Goal: Task Accomplishment & Management: Use online tool/utility

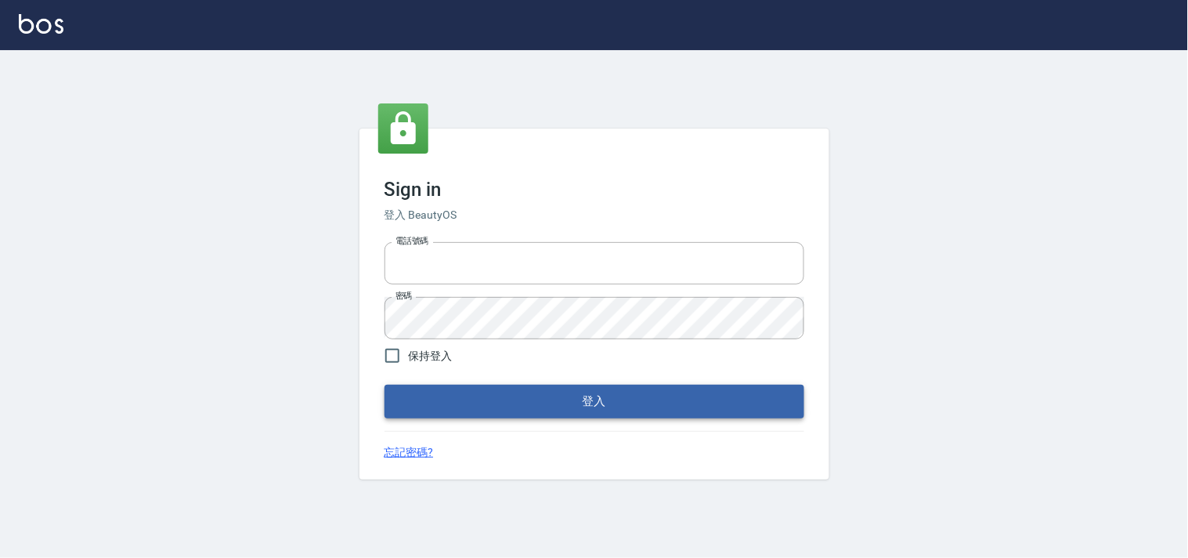
type input "28261007"
click at [609, 400] on button "登入" at bounding box center [595, 401] width 420 height 33
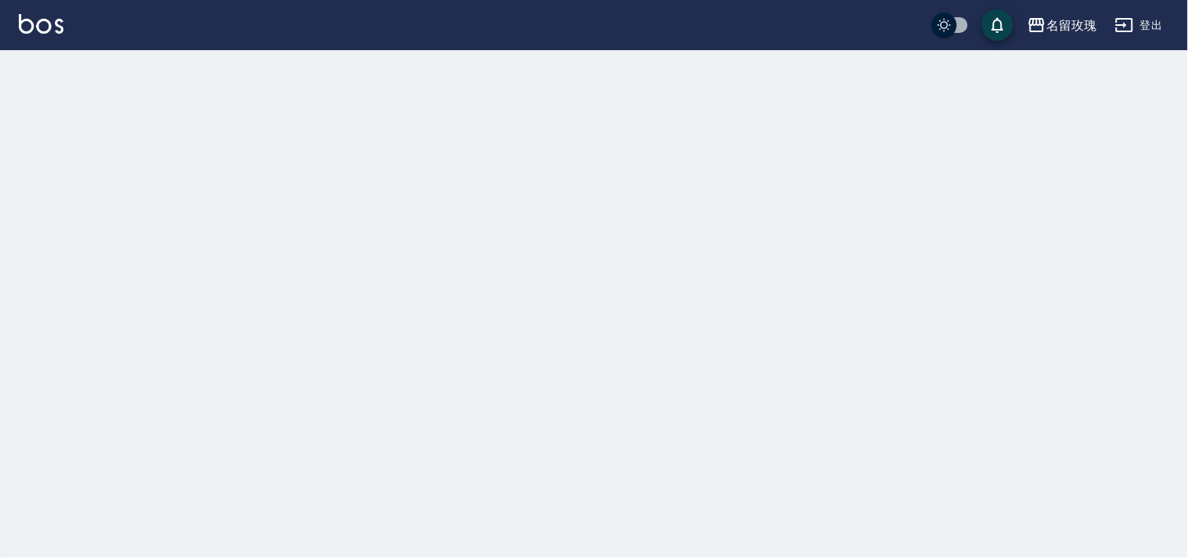
click at [1131, 21] on button "登出" at bounding box center [1139, 25] width 60 height 29
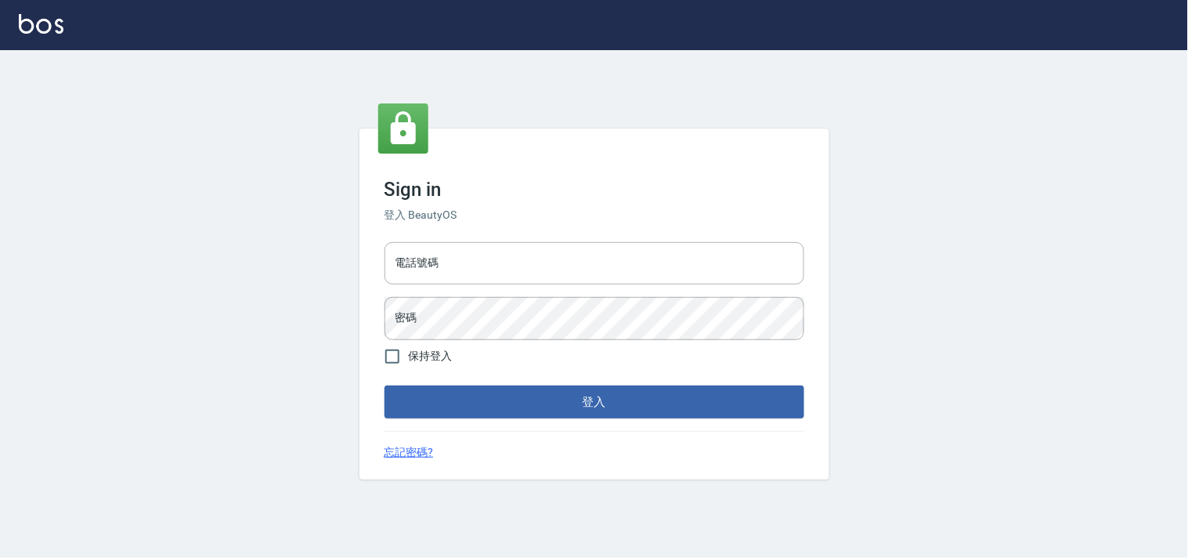
type input "28261007"
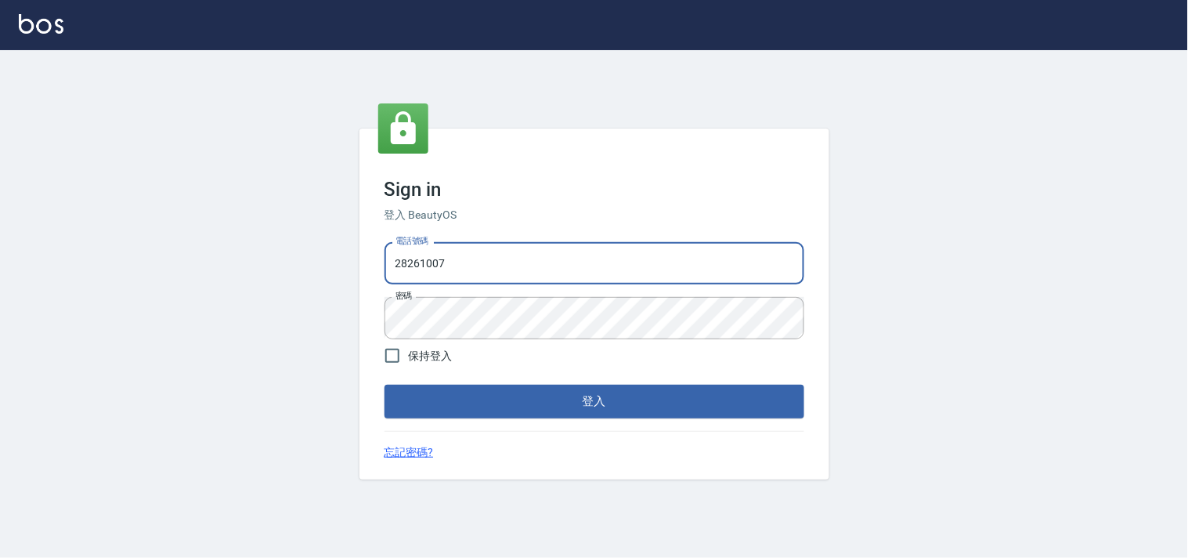
click at [164, 269] on div "Sign in 登入 BeautyOS 電話號碼 [PHONE_NUMBER] 電話號碼 密碼 密碼 保持登入 登入 忘記密碼?" at bounding box center [594, 303] width 1188 height 507
type input "28362778"
click at [558, 388] on button "登入" at bounding box center [595, 401] width 420 height 33
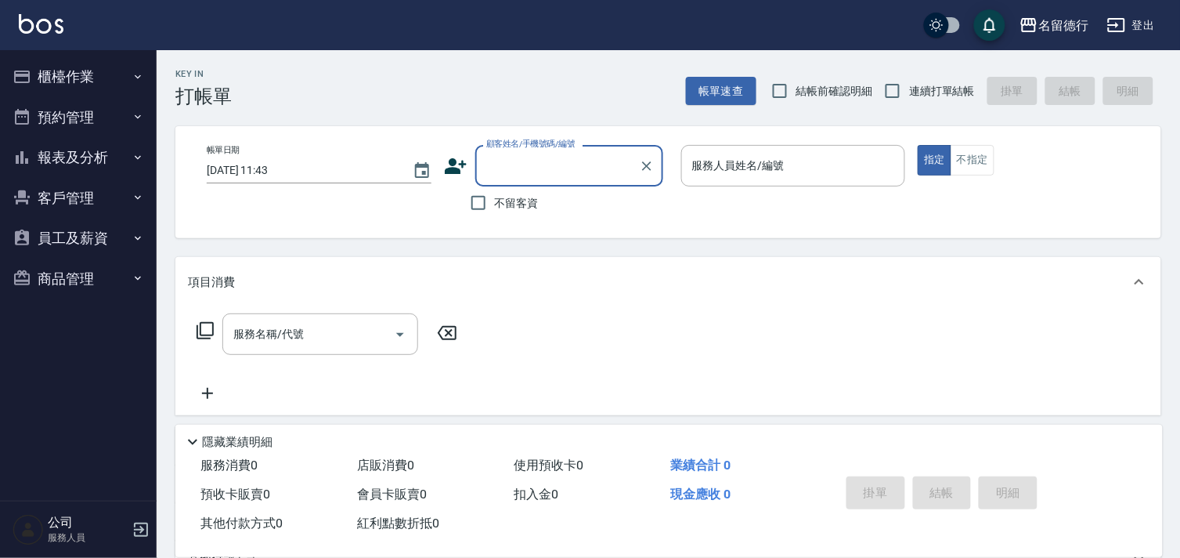
click at [840, 86] on span "結帳前確認明細" at bounding box center [834, 91] width 77 height 16
click at [796, 86] on input "結帳前確認明細" at bounding box center [780, 90] width 33 height 33
checkbox input "true"
click at [901, 89] on input "連續打單結帳" at bounding box center [892, 90] width 33 height 33
checkbox input "true"
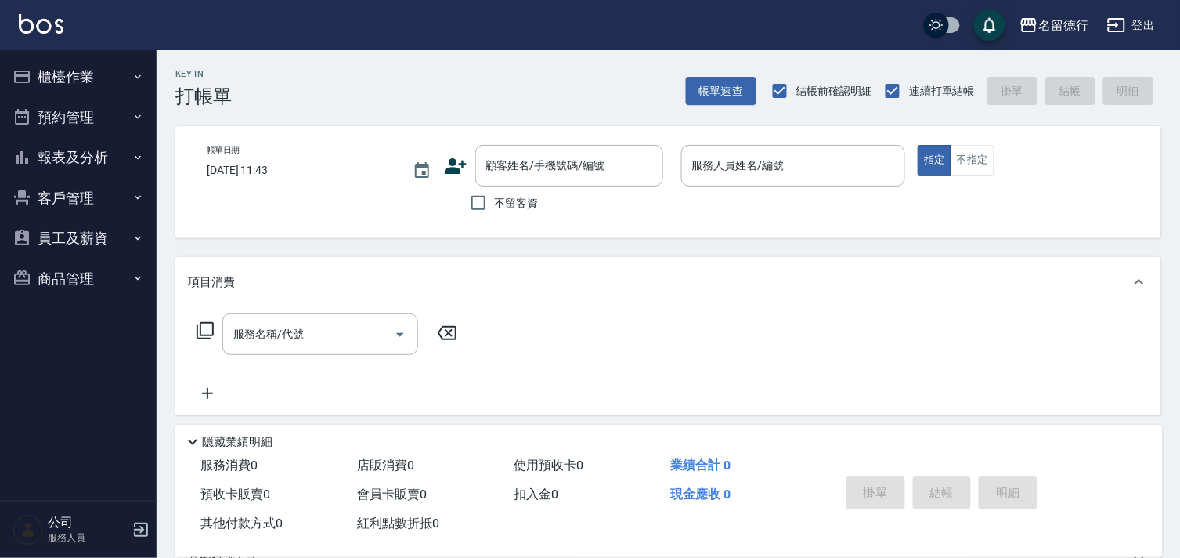
click at [78, 154] on button "報表及分析" at bounding box center [78, 157] width 144 height 41
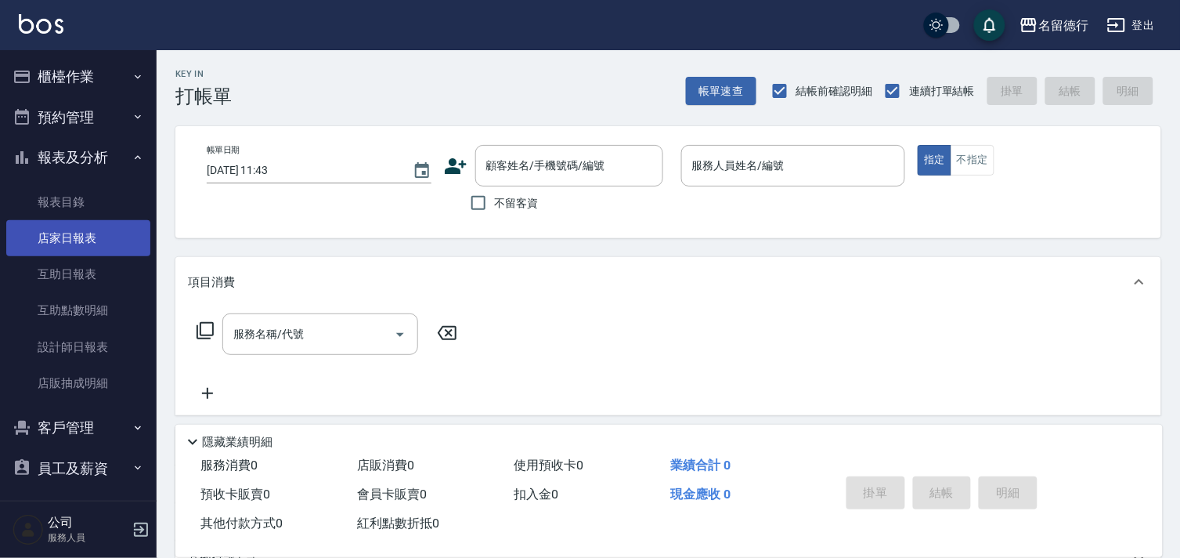
click at [70, 244] on link "店家日報表" at bounding box center [78, 238] width 144 height 36
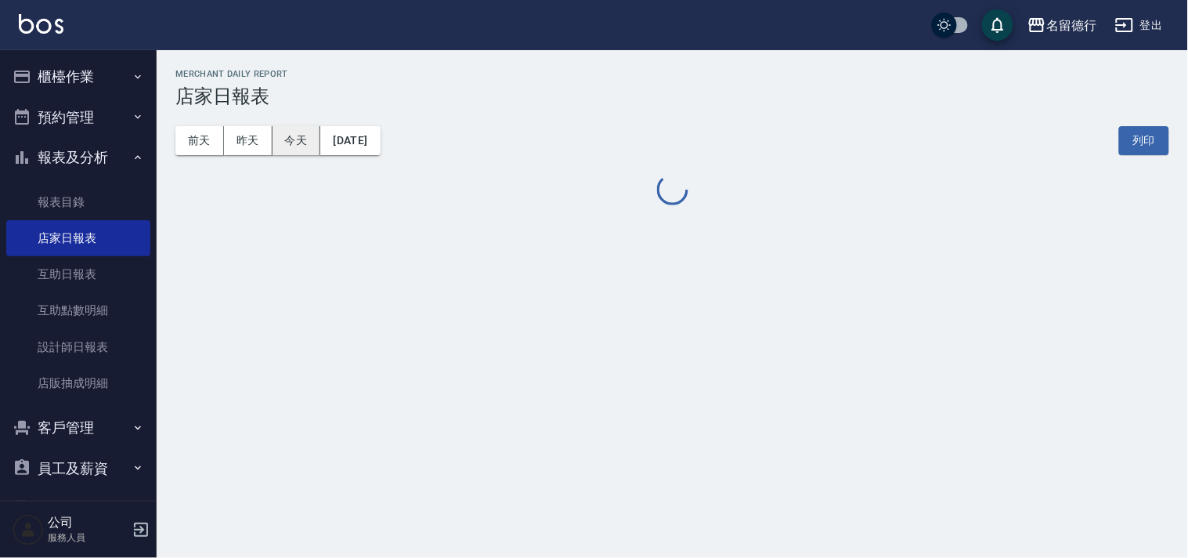
click at [367, 147] on button "[DATE]" at bounding box center [350, 140] width 60 height 29
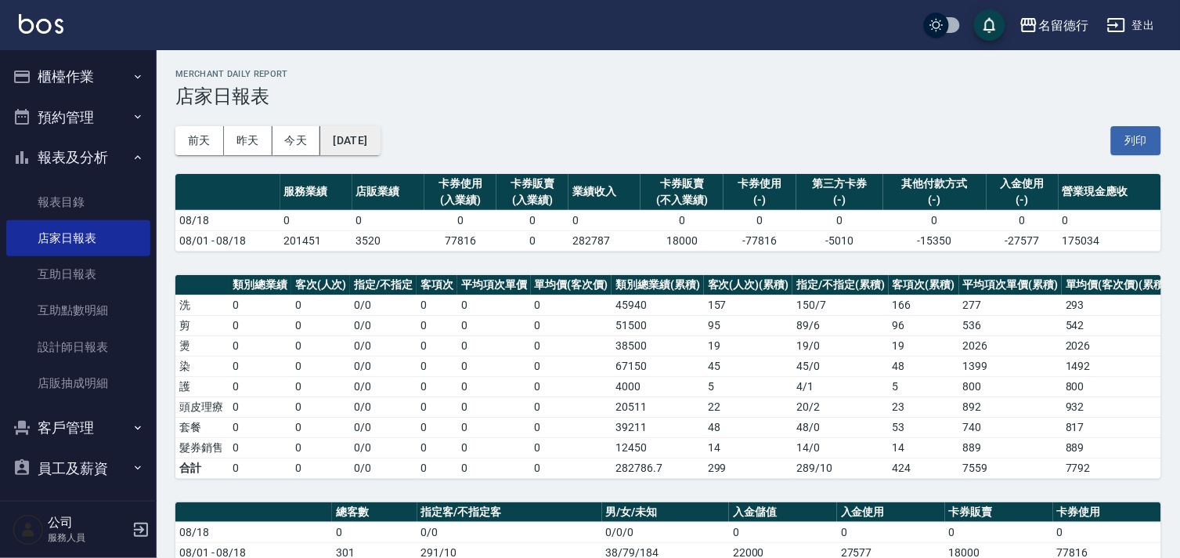
click at [380, 149] on button "[DATE]" at bounding box center [350, 140] width 60 height 29
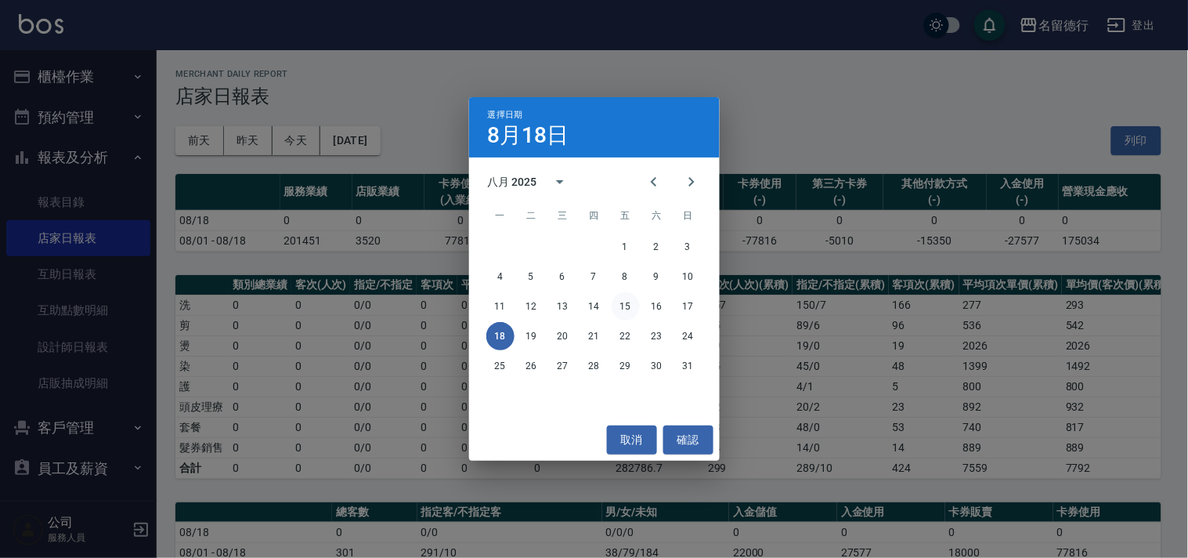
click at [623, 304] on button "15" at bounding box center [626, 306] width 28 height 28
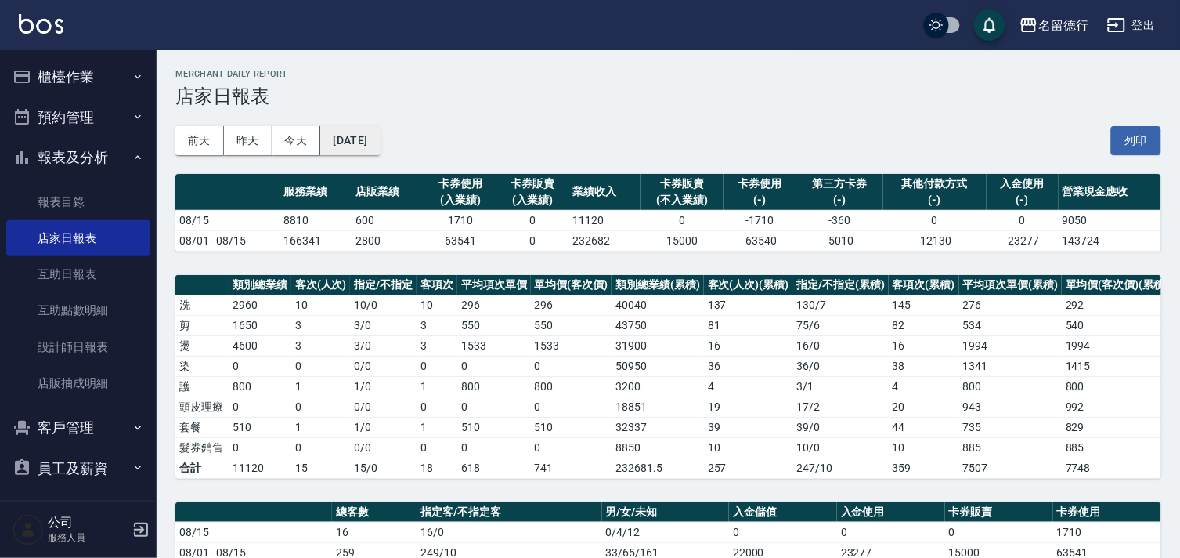
click at [380, 127] on button "[DATE]" at bounding box center [350, 140] width 60 height 29
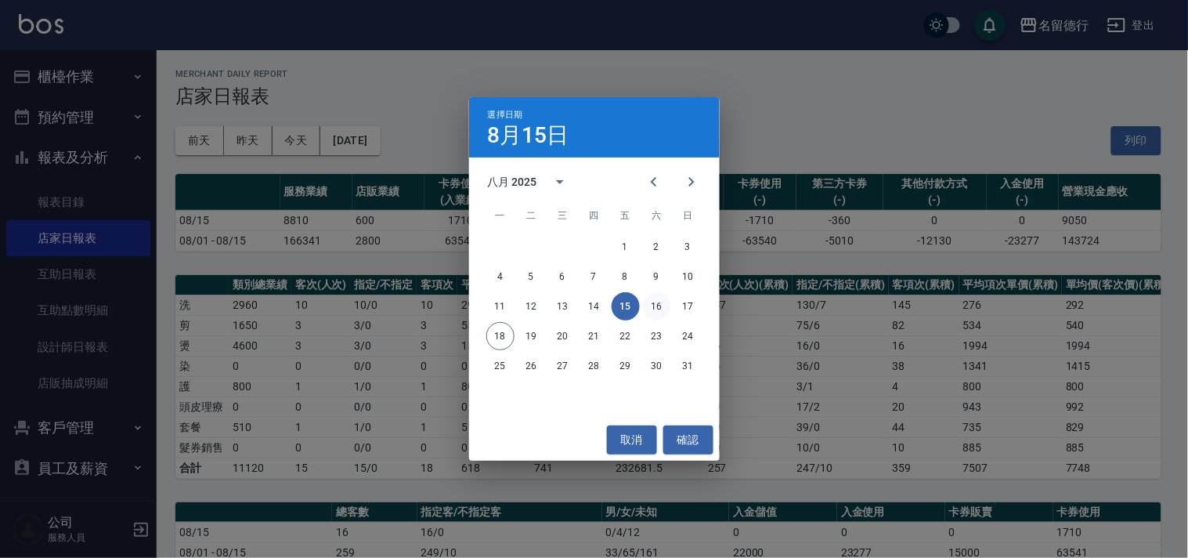
click at [661, 304] on button "16" at bounding box center [657, 306] width 28 height 28
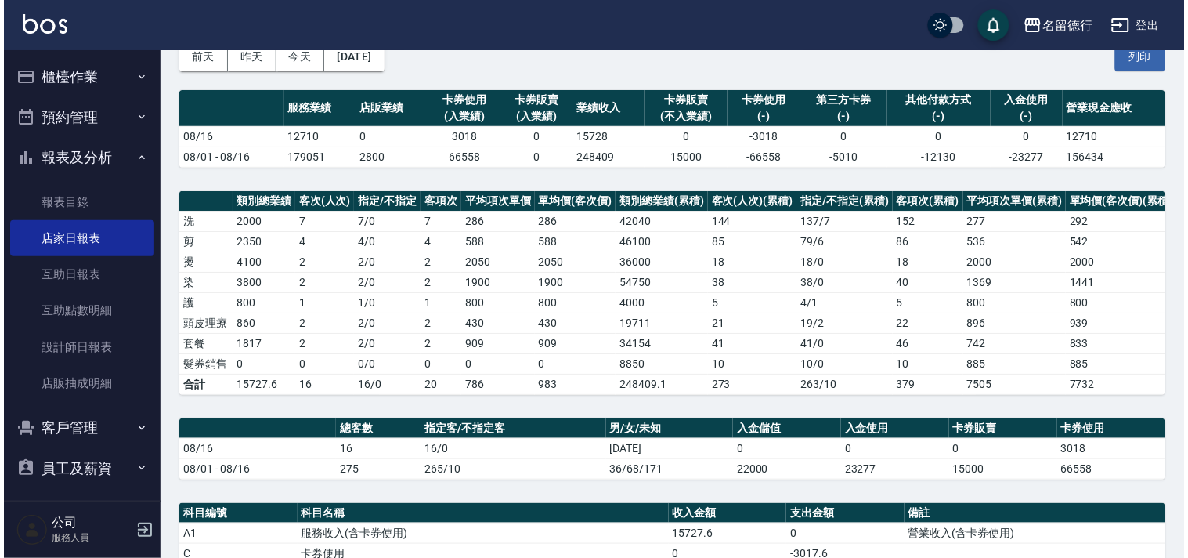
scroll to position [83, 0]
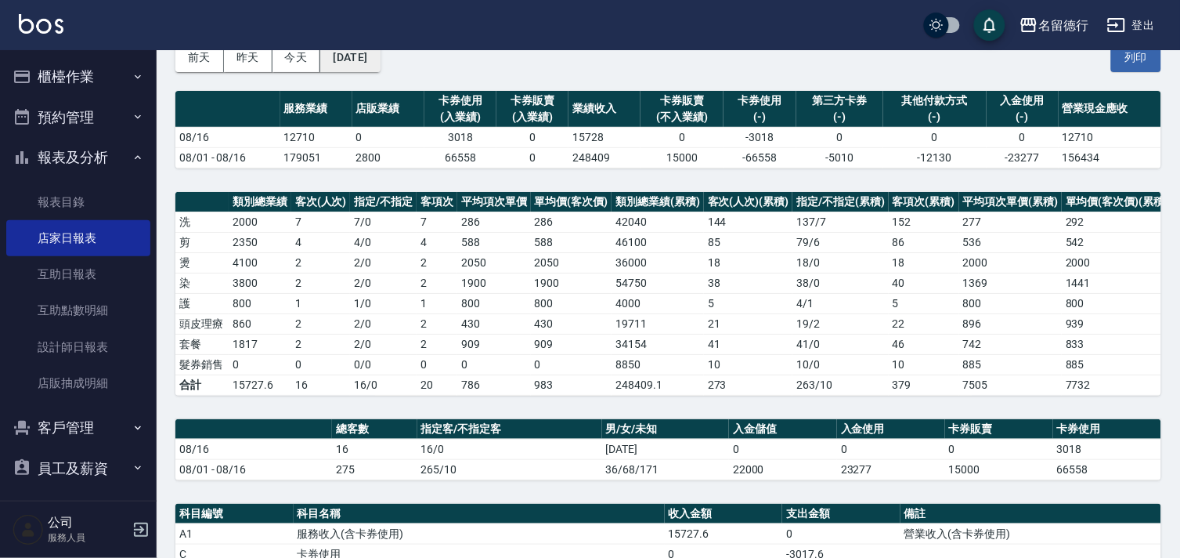
click at [380, 64] on button "[DATE]" at bounding box center [350, 57] width 60 height 29
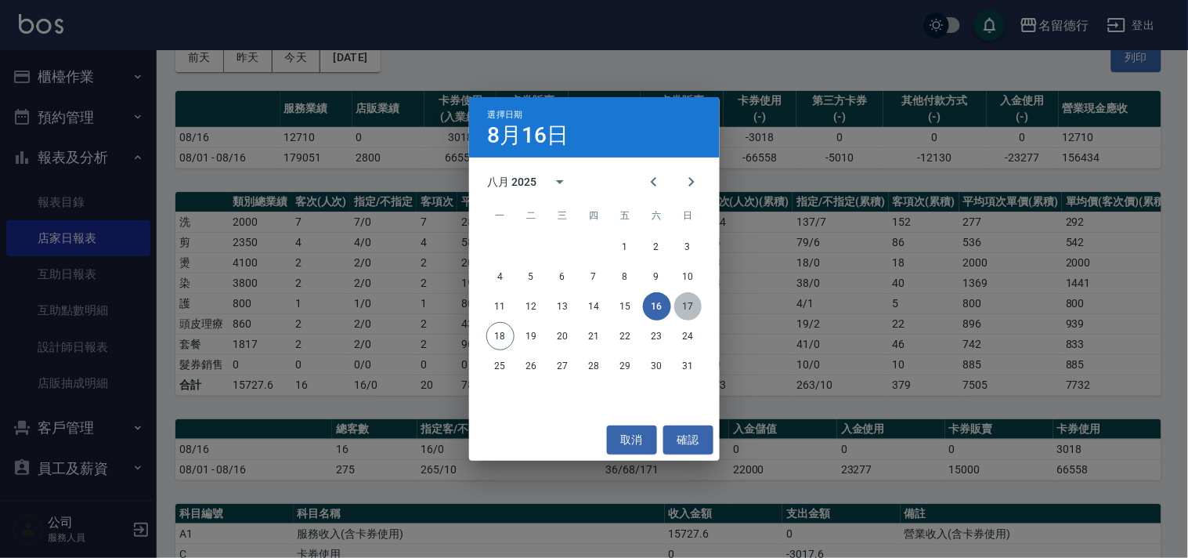
click at [691, 305] on button "17" at bounding box center [688, 306] width 28 height 28
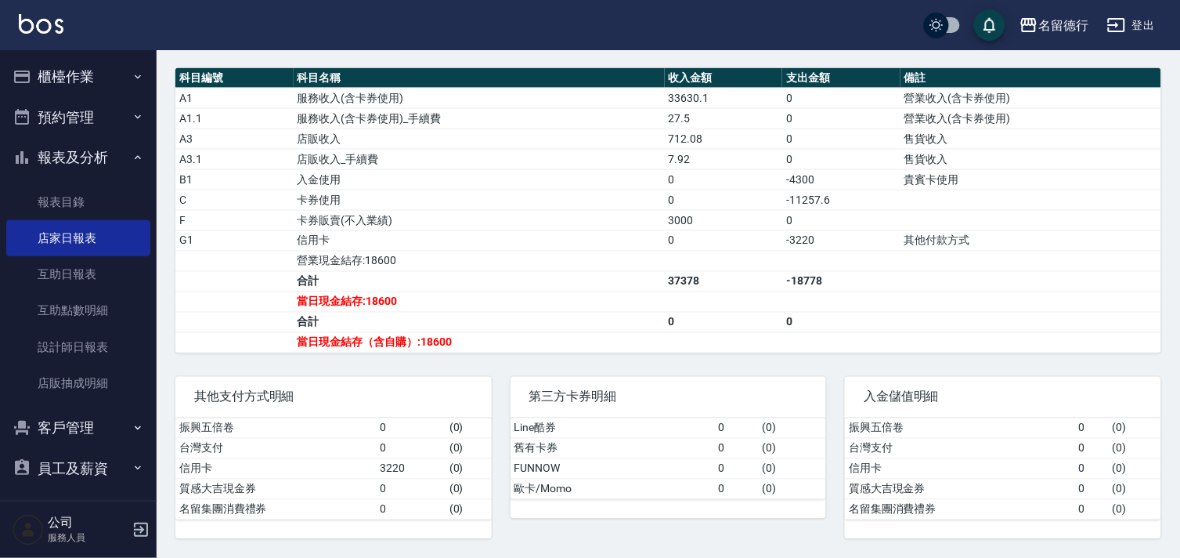
scroll to position [522, 0]
click at [71, 157] on button "報表及分析" at bounding box center [78, 157] width 144 height 41
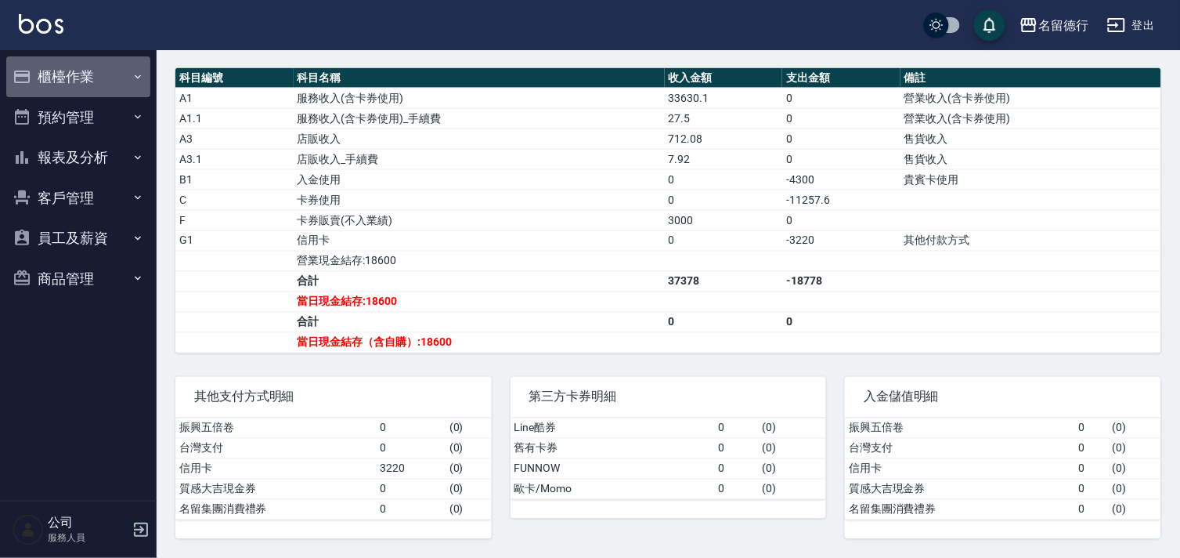
click at [66, 69] on button "櫃檯作業" at bounding box center [78, 76] width 144 height 41
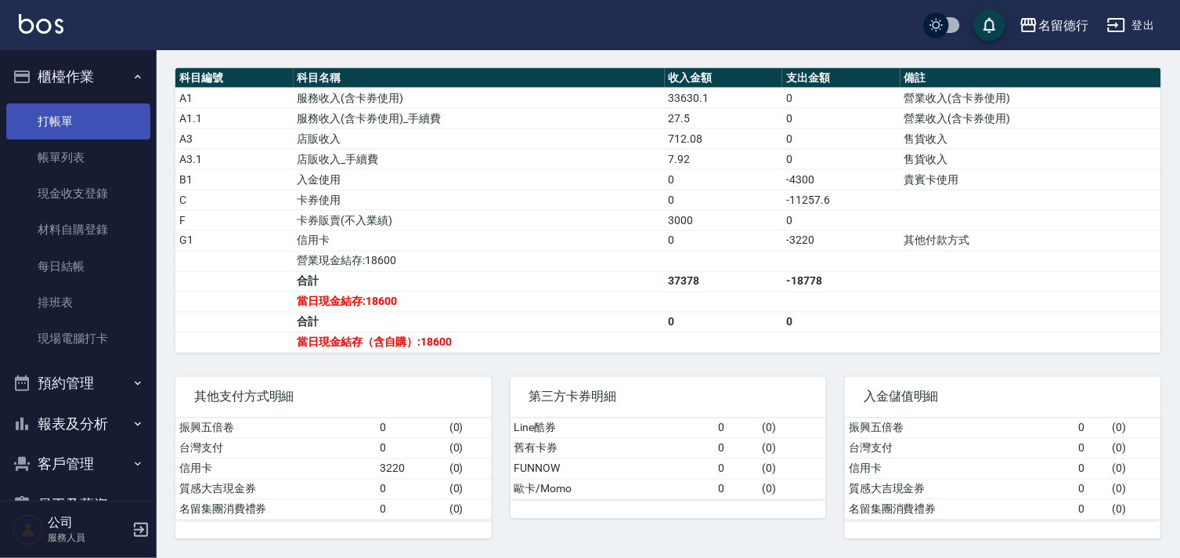
click at [76, 115] on link "打帳單" at bounding box center [78, 121] width 144 height 36
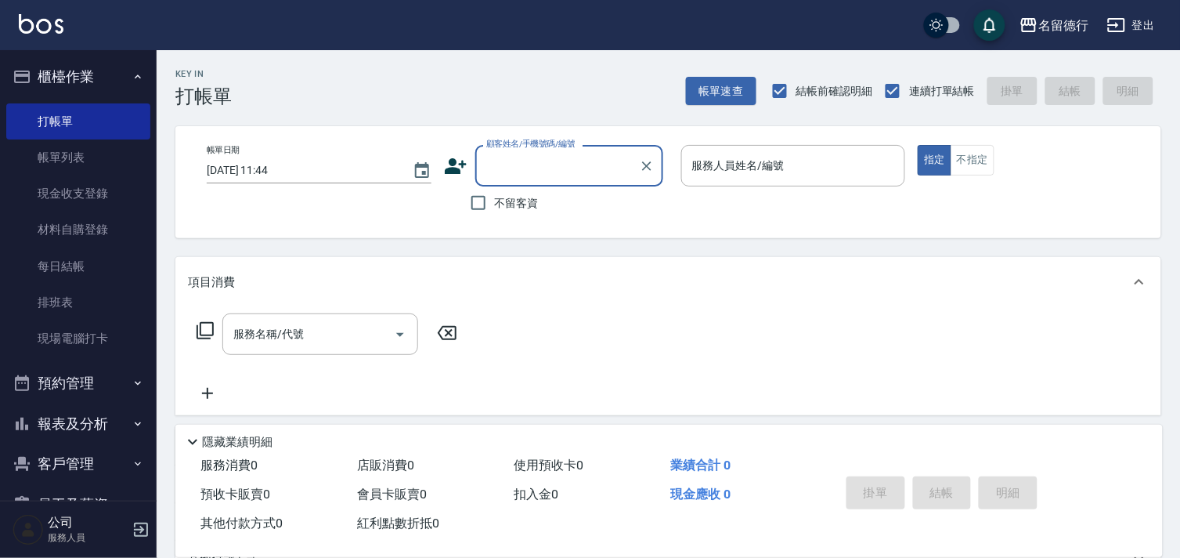
click at [427, 53] on div "Key In 打帳單 帳單速查 結帳前確認明細 連續打單結帳 掛單 結帳 明細" at bounding box center [659, 78] width 1005 height 57
click at [486, 209] on input "不留客資" at bounding box center [478, 202] width 33 height 33
checkbox input "true"
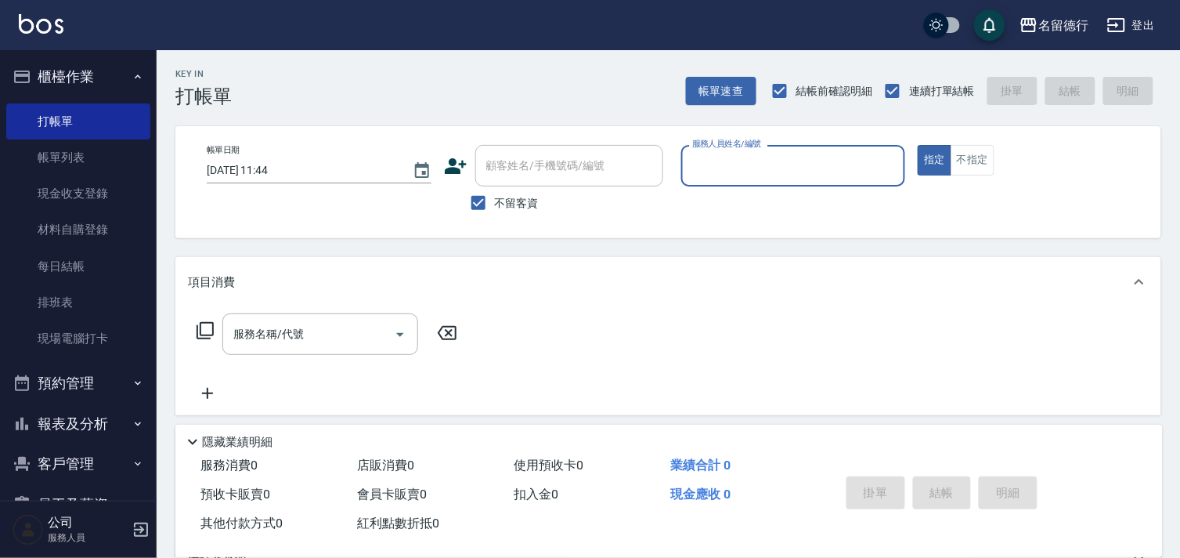
click at [475, 71] on div "Key In 打帳單 帳單速查 結帳前確認明細 連續打單結帳 掛單 結帳 明細" at bounding box center [659, 78] width 1005 height 57
click at [752, 172] on input "服務人員姓名/編號" at bounding box center [793, 165] width 211 height 27
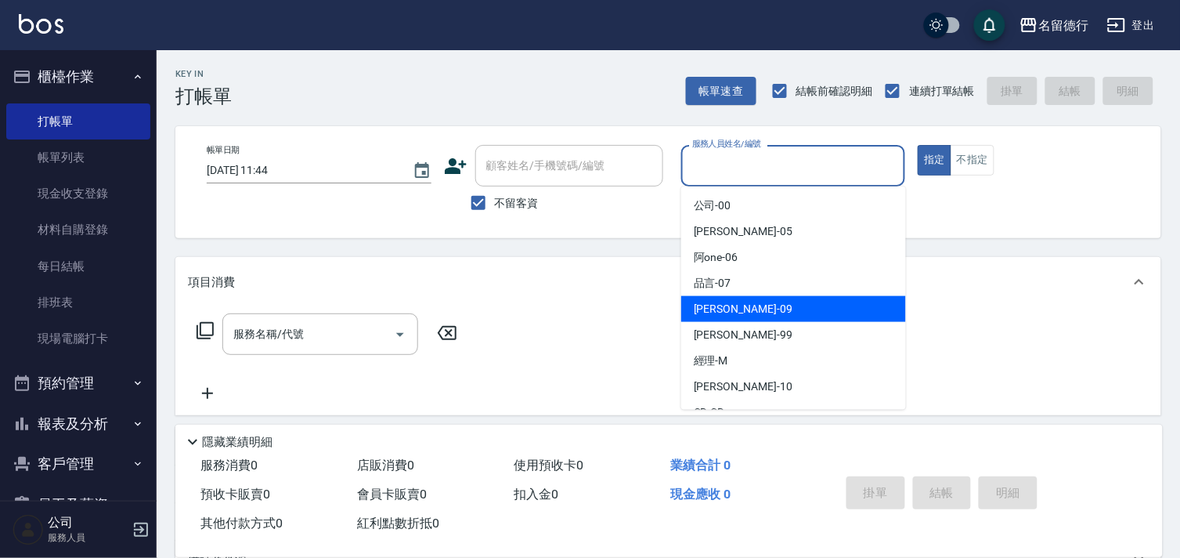
click at [706, 312] on span "[PERSON_NAME] -09" at bounding box center [743, 309] width 99 height 16
type input "[PERSON_NAME]-09"
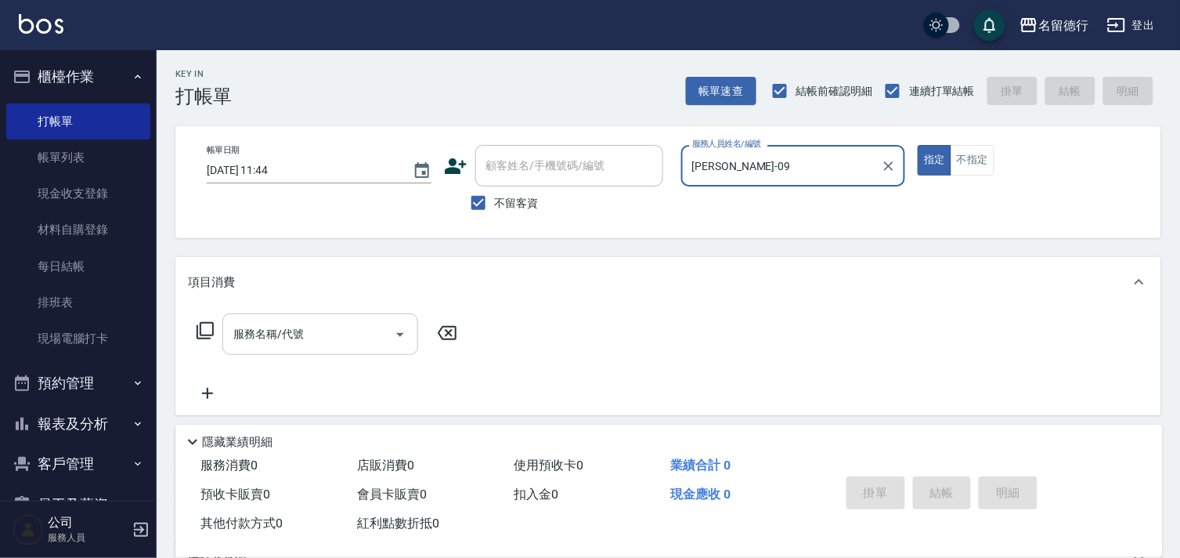
click at [304, 333] on input "服務名稱/代號" at bounding box center [308, 333] width 158 height 27
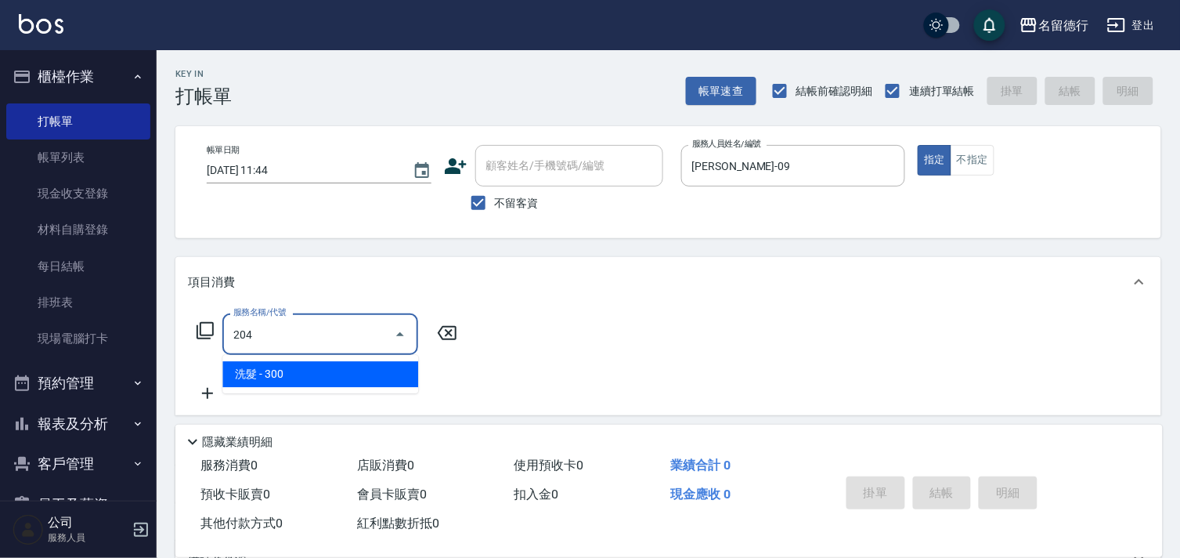
click at [310, 374] on span "洗髮 - 300" at bounding box center [320, 374] width 196 height 26
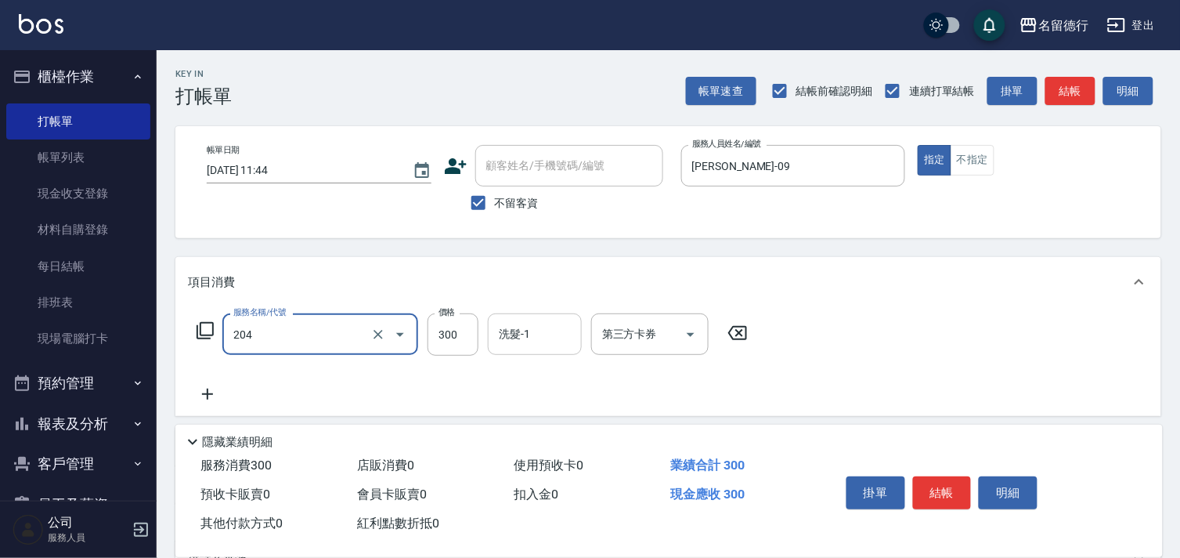
type input "洗髮(204)"
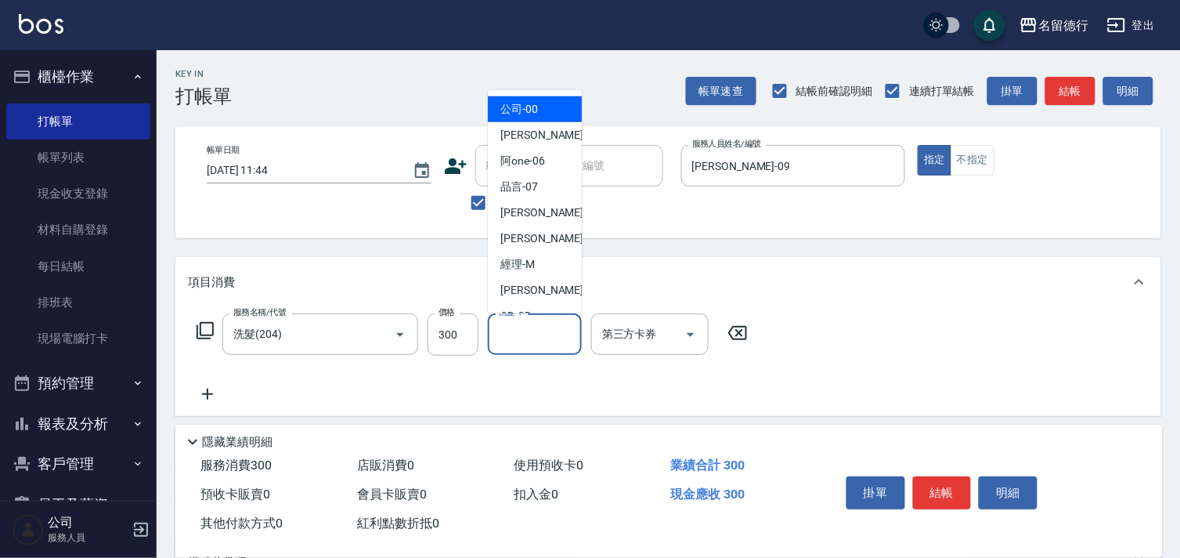
click at [518, 335] on div "洗髮-1 洗髮-1" at bounding box center [535, 334] width 94 height 42
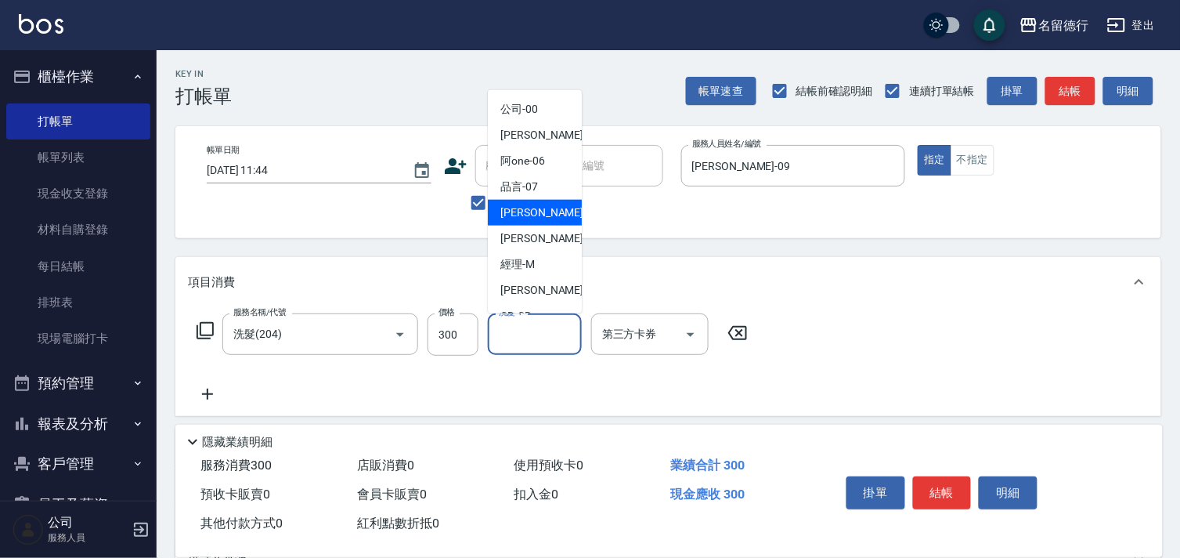
click at [529, 218] on span "[PERSON_NAME] -09" at bounding box center [549, 212] width 99 height 16
type input "[PERSON_NAME]-09"
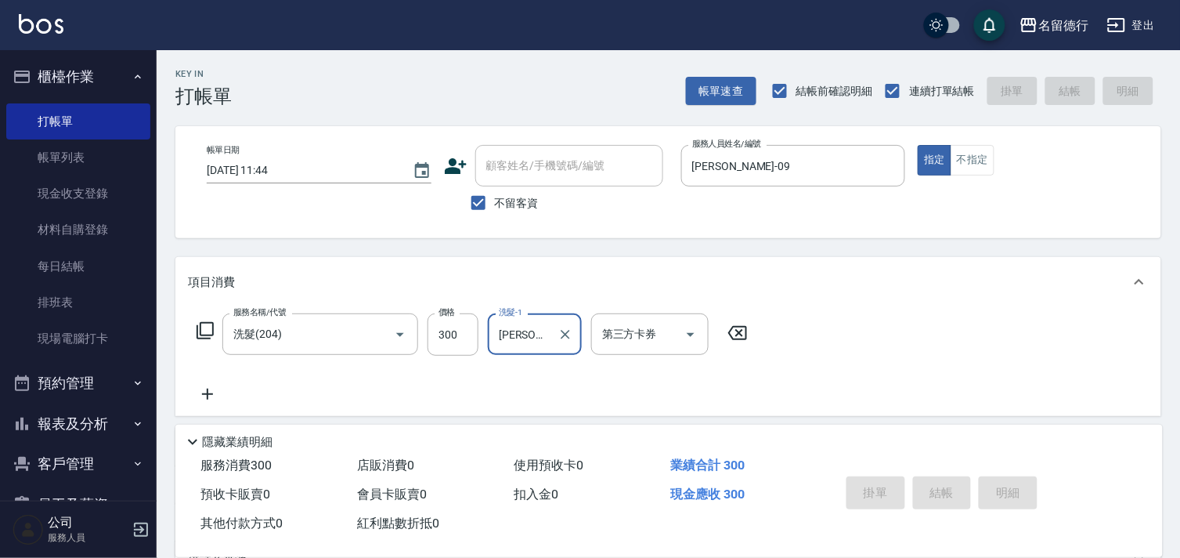
type input "[DATE] 12:40"
